Goal: Task Accomplishment & Management: Complete application form

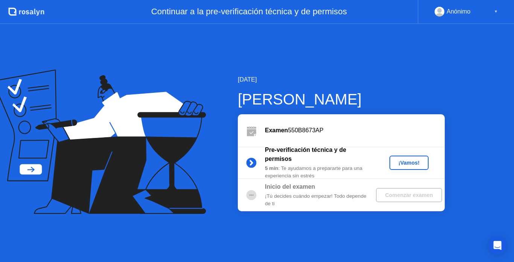
click at [392, 192] on div "Comenzar examen" at bounding box center [409, 195] width 60 height 6
click at [386, 139] on div "Examen 550B8673AP" at bounding box center [341, 130] width 207 height 32
click at [256, 161] on circle at bounding box center [251, 162] width 15 height 15
click at [262, 195] on div at bounding box center [251, 195] width 27 height 15
click at [392, 161] on button "¡Vamos!" at bounding box center [408, 163] width 39 height 14
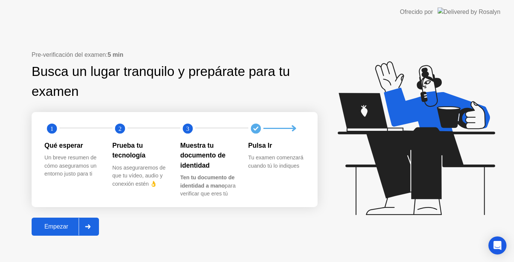
click at [56, 226] on div "Empezar" at bounding box center [56, 226] width 45 height 7
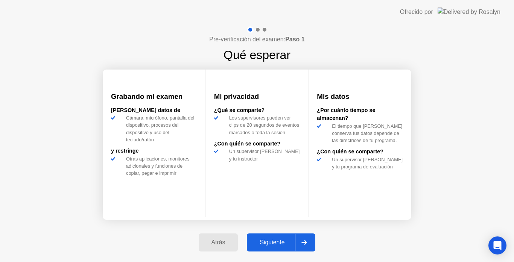
click at [277, 246] on div "Siguiente" at bounding box center [272, 242] width 46 height 7
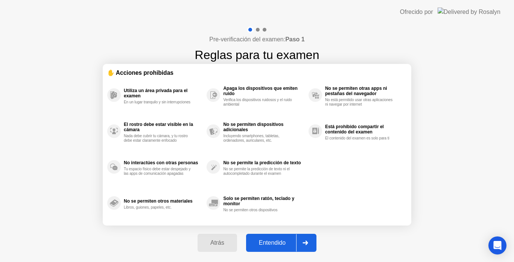
click at [277, 246] on div "Entendido" at bounding box center [272, 242] width 48 height 7
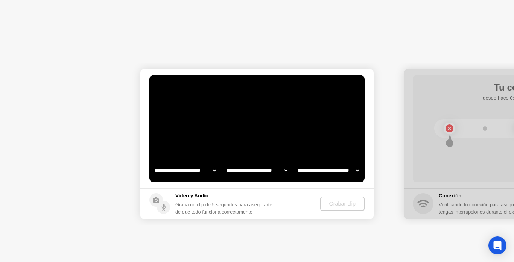
select select "**********"
select select "*******"
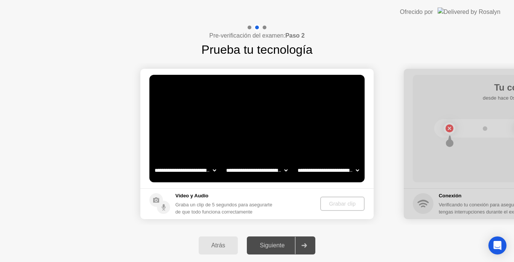
click at [277, 246] on div "Siguiente" at bounding box center [272, 245] width 46 height 7
click at [282, 249] on div "Siguiente" at bounding box center [272, 245] width 46 height 7
click at [355, 167] on select "**********" at bounding box center [328, 170] width 64 height 15
click at [231, 201] on div "Graba un clip de 5 segundos para asegurarte de que todo funciona correctamente" at bounding box center [225, 208] width 100 height 14
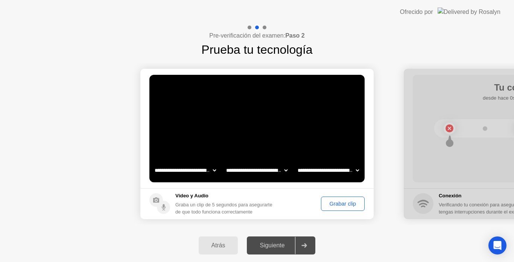
click at [332, 207] on div "Grabar clip" at bounding box center [342, 204] width 38 height 6
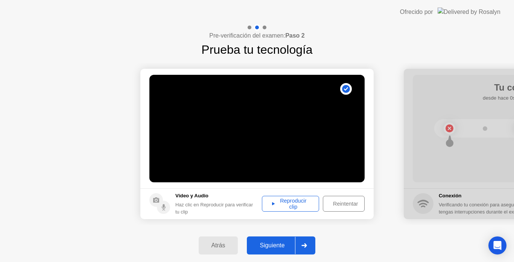
click at [281, 206] on div "Reproducir clip" at bounding box center [290, 204] width 52 height 12
click at [283, 245] on div "Siguiente" at bounding box center [272, 245] width 46 height 7
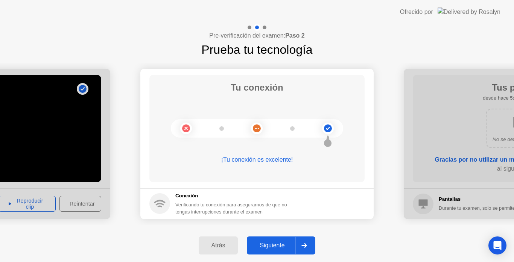
click at [272, 244] on div "Siguiente" at bounding box center [272, 245] width 46 height 7
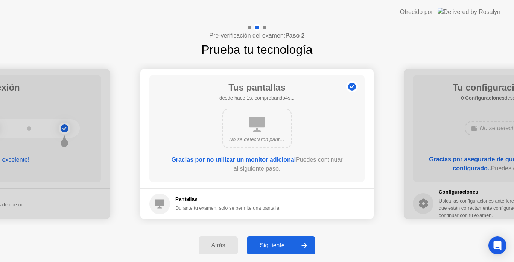
click at [282, 245] on div "Siguiente" at bounding box center [272, 245] width 46 height 7
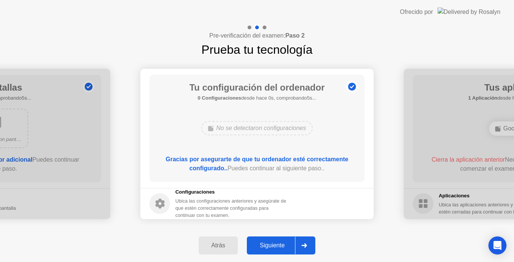
click at [281, 245] on div "Siguiente" at bounding box center [272, 245] width 46 height 7
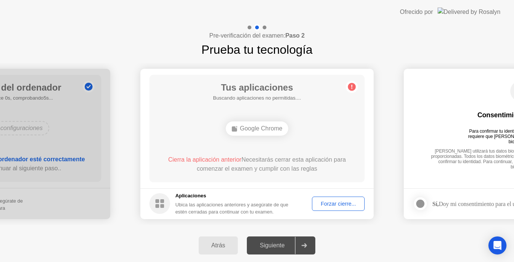
click at [281, 245] on div "Siguiente" at bounding box center [272, 245] width 46 height 7
click at [285, 243] on div "Siguiente" at bounding box center [272, 245] width 46 height 7
click at [262, 127] on div "Google Chrome" at bounding box center [257, 128] width 63 height 14
click at [264, 128] on div "Google Chrome" at bounding box center [257, 128] width 63 height 14
click at [329, 201] on div "Forzar cierre..." at bounding box center [337, 204] width 47 height 6
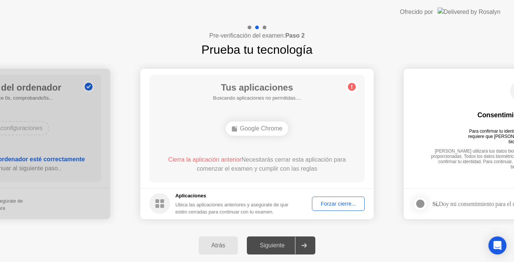
click at [302, 250] on div at bounding box center [304, 245] width 18 height 17
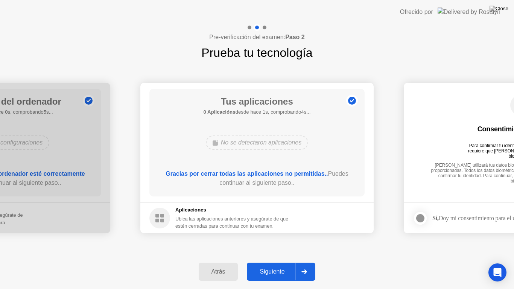
click at [291, 262] on div "Siguiente" at bounding box center [272, 271] width 46 height 7
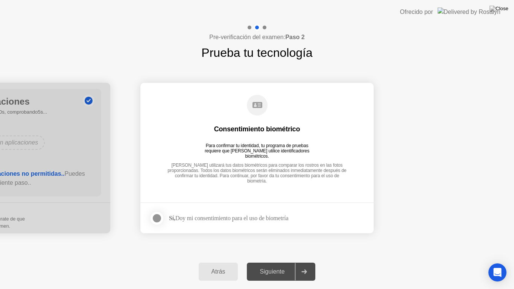
click at [155, 218] on div at bounding box center [156, 218] width 9 height 9
click at [272, 262] on div "Siguiente" at bounding box center [272, 271] width 46 height 7
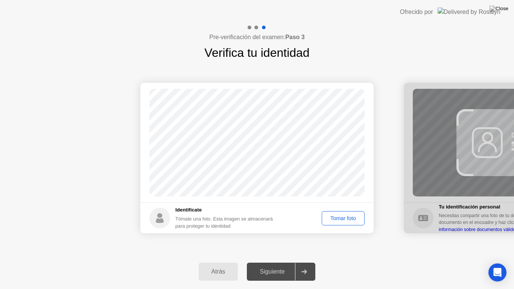
click at [339, 217] on div "Tomar foto" at bounding box center [343, 218] width 38 height 6
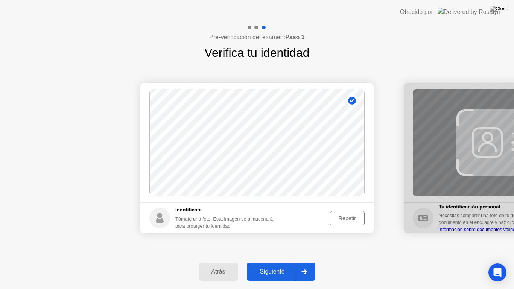
click at [279, 262] on div "Siguiente" at bounding box center [272, 271] width 46 height 7
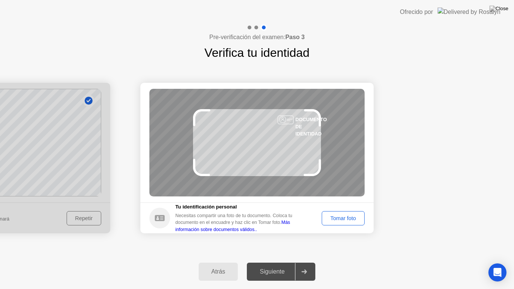
click at [336, 218] on div "Tomar foto" at bounding box center [343, 218] width 38 height 6
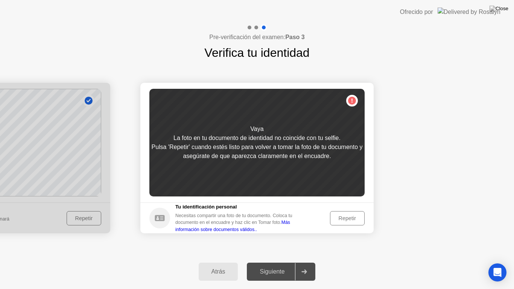
click at [334, 218] on div "Repetir" at bounding box center [346, 218] width 29 height 6
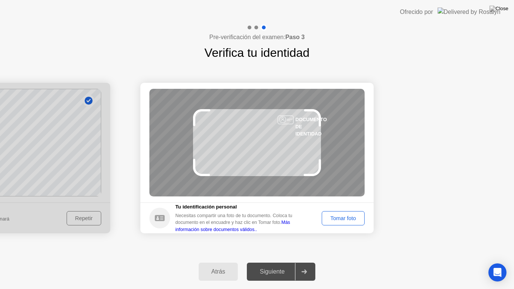
click at [333, 223] on button "Tomar foto" at bounding box center [342, 218] width 43 height 14
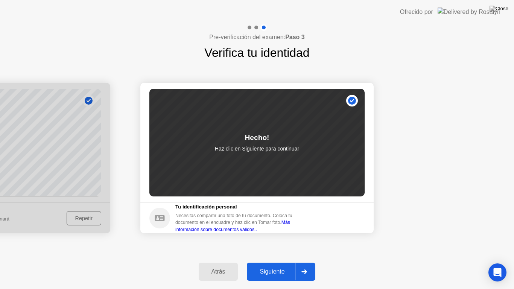
click at [264, 262] on div "Siguiente" at bounding box center [272, 271] width 46 height 7
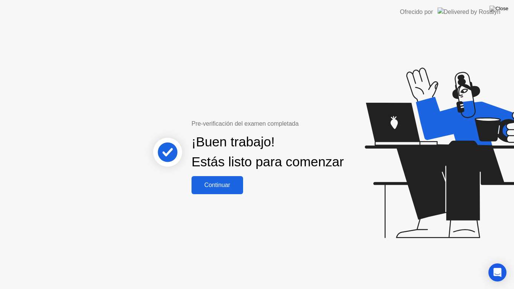
click at [205, 187] on div "Continuar" at bounding box center [217, 185] width 47 height 7
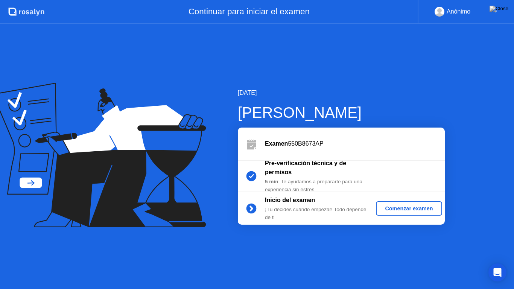
click at [403, 211] on div "Comenzar examen" at bounding box center [409, 208] width 60 height 6
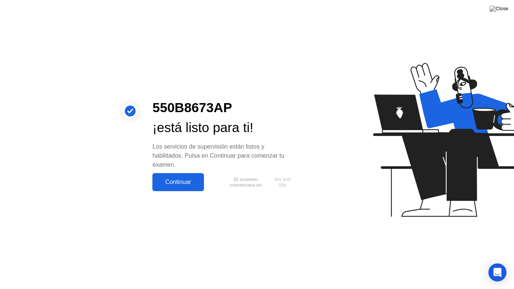
click at [176, 172] on div "550B8673AP ¡está listo para ti! Los servicios de supervisión están listos y hab…" at bounding box center [224, 144] width 162 height 93
click at [176, 179] on div "Continuar" at bounding box center [178, 182] width 47 height 7
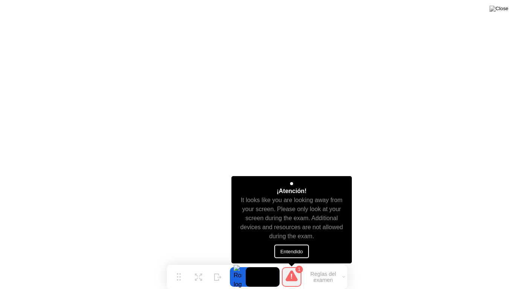
click at [292, 247] on button "Entendido" at bounding box center [291, 251] width 35 height 14
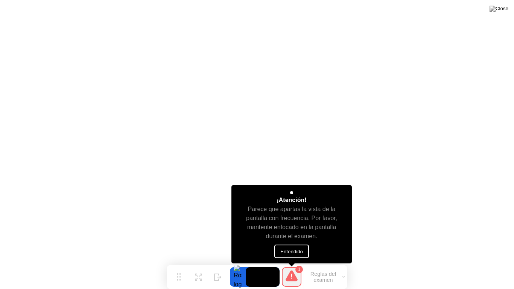
click at [294, 251] on button "Entendido" at bounding box center [291, 251] width 35 height 14
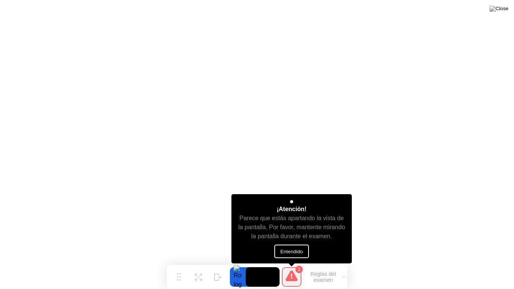
click at [282, 250] on button "Entendido" at bounding box center [291, 251] width 35 height 14
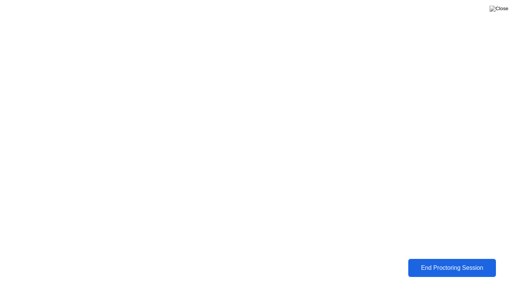
click at [434, 262] on div "End Proctoring Session" at bounding box center [451, 267] width 83 height 7
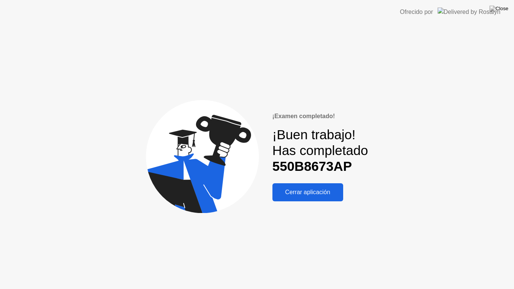
click at [328, 194] on div "Cerrar aplicación" at bounding box center [307, 192] width 66 height 7
